Goal: Information Seeking & Learning: Check status

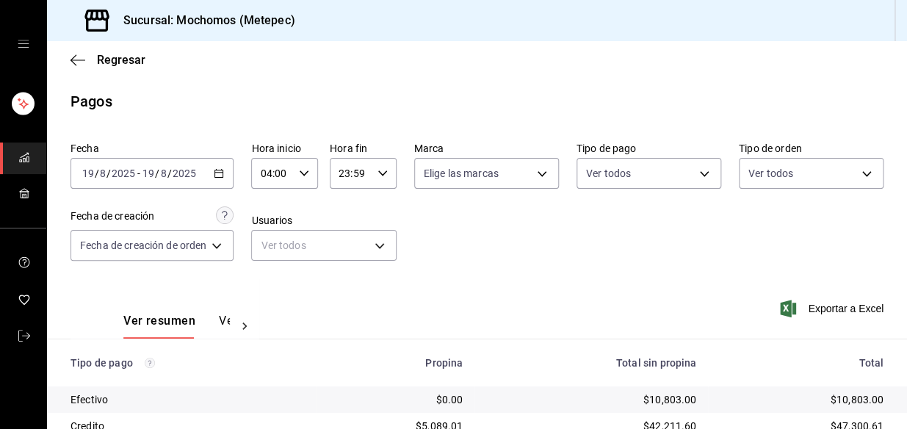
scroll to position [246, 0]
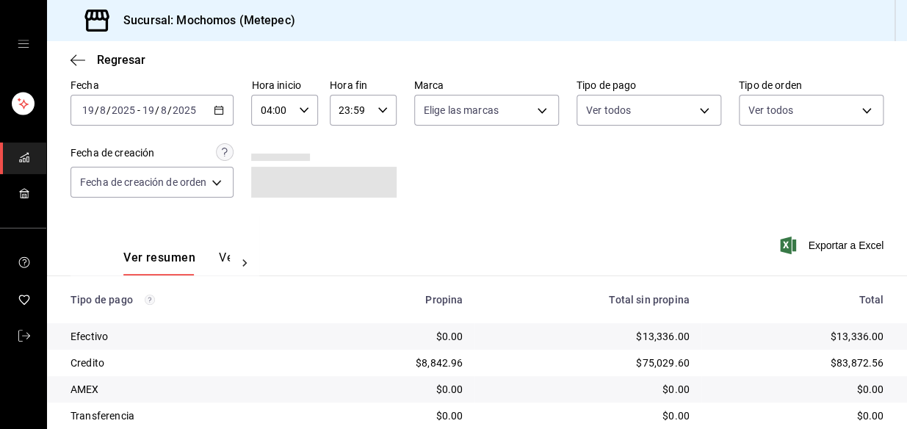
scroll to position [246, 0]
